Goal: Find specific page/section: Find specific page/section

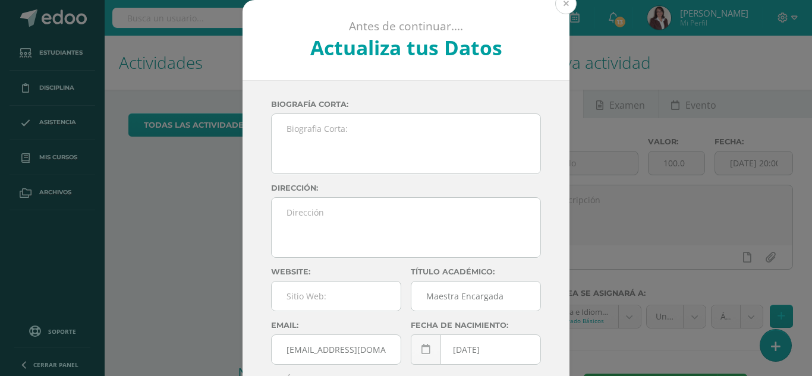
click at [565, 6] on button at bounding box center [565, 3] width 21 height 21
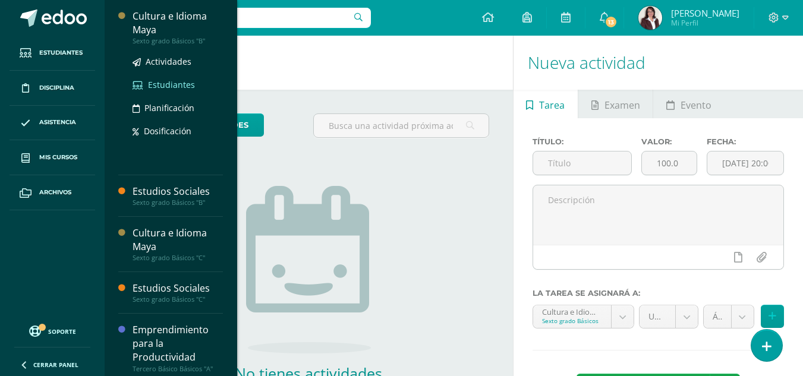
click at [181, 87] on span "Estudiantes" at bounding box center [171, 84] width 47 height 11
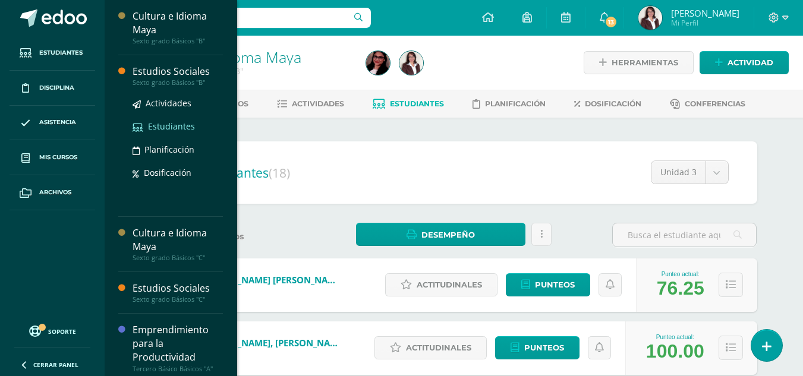
click at [175, 125] on span "Estudiantes" at bounding box center [171, 126] width 47 height 11
